Goal: Transaction & Acquisition: Purchase product/service

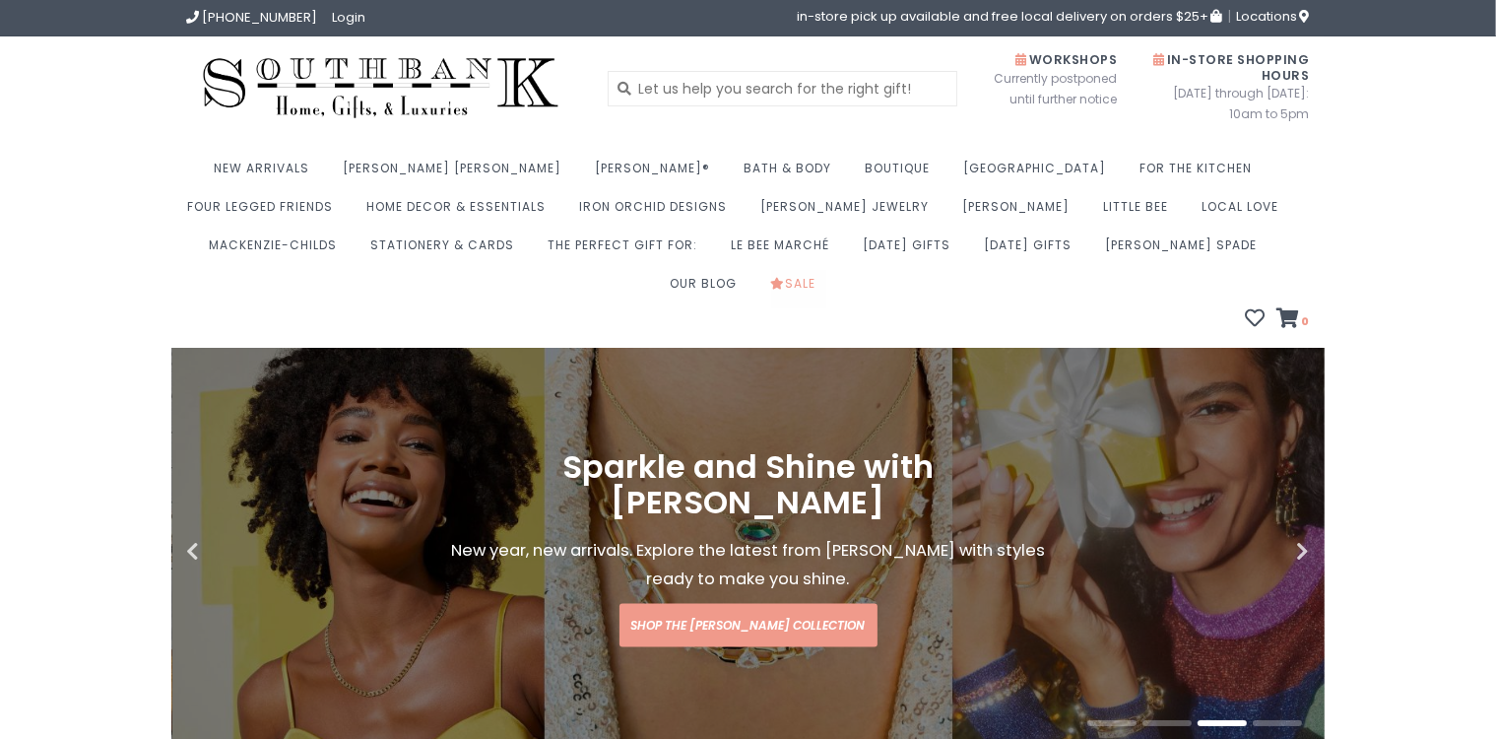
click at [826, 270] on link "Sale" at bounding box center [798, 289] width 55 height 38
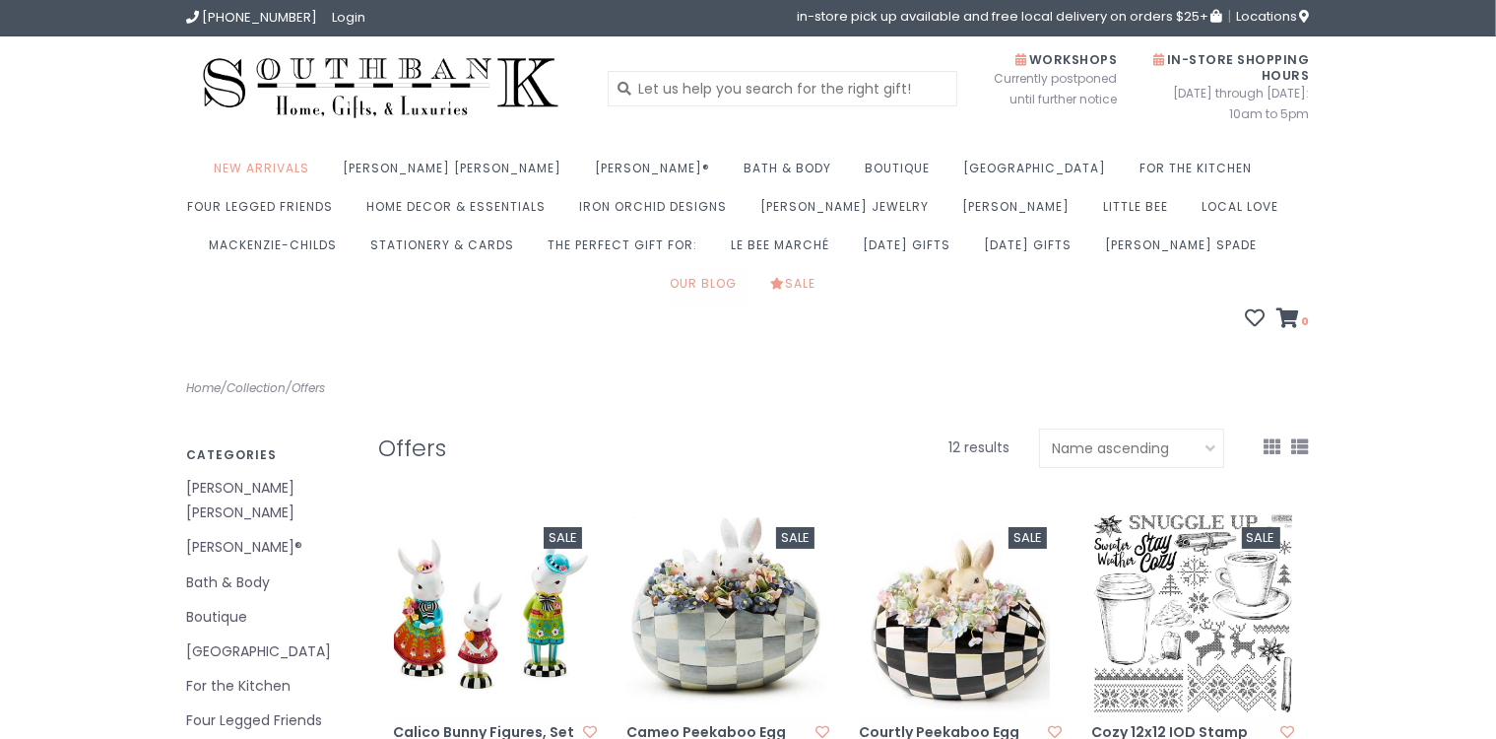
click at [748, 270] on link "Our Blog" at bounding box center [709, 289] width 77 height 38
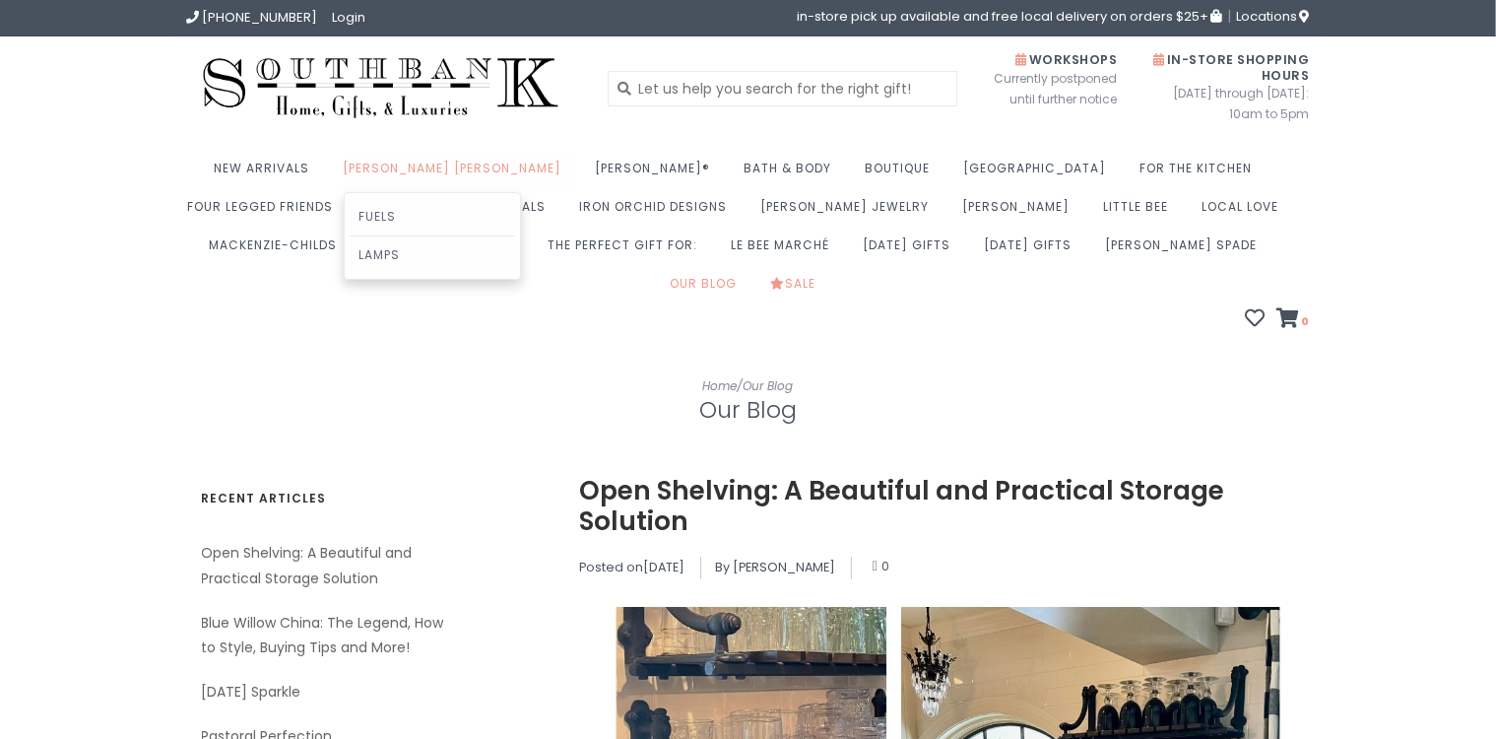
click at [412, 167] on link "[PERSON_NAME] [PERSON_NAME]" at bounding box center [458, 174] width 229 height 38
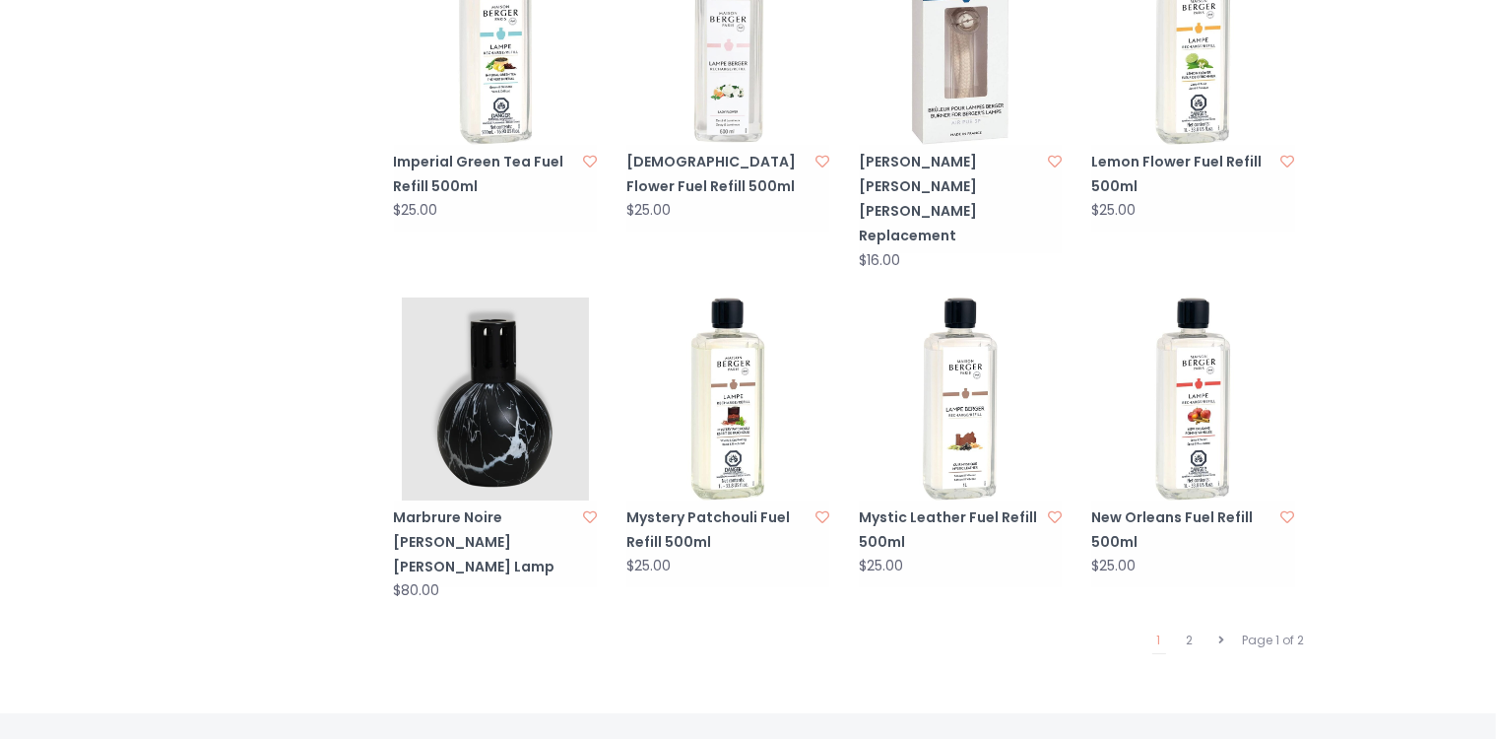
scroll to position [2080, 0]
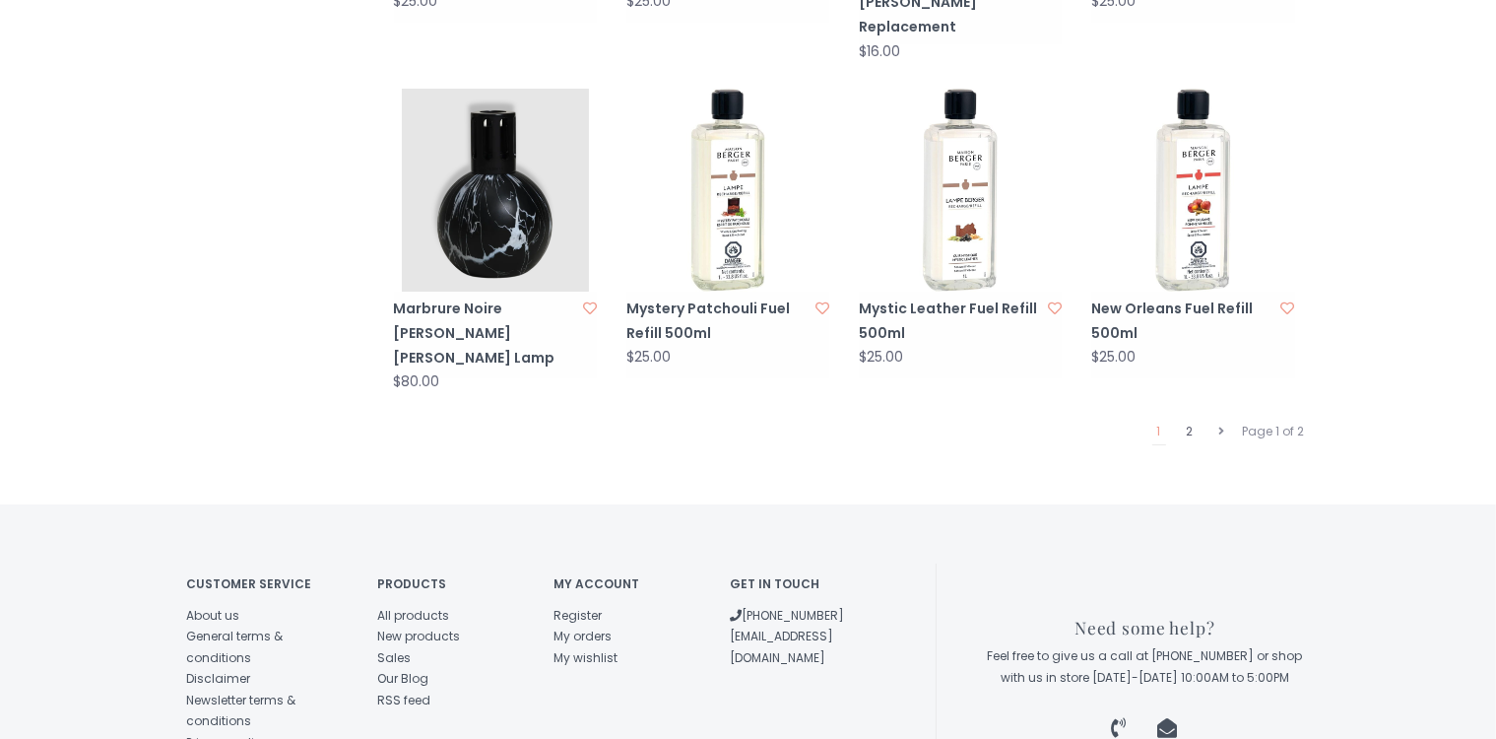
click at [1194, 419] on link "2" at bounding box center [1190, 432] width 17 height 26
